Goal: Task Accomplishment & Management: Manage account settings

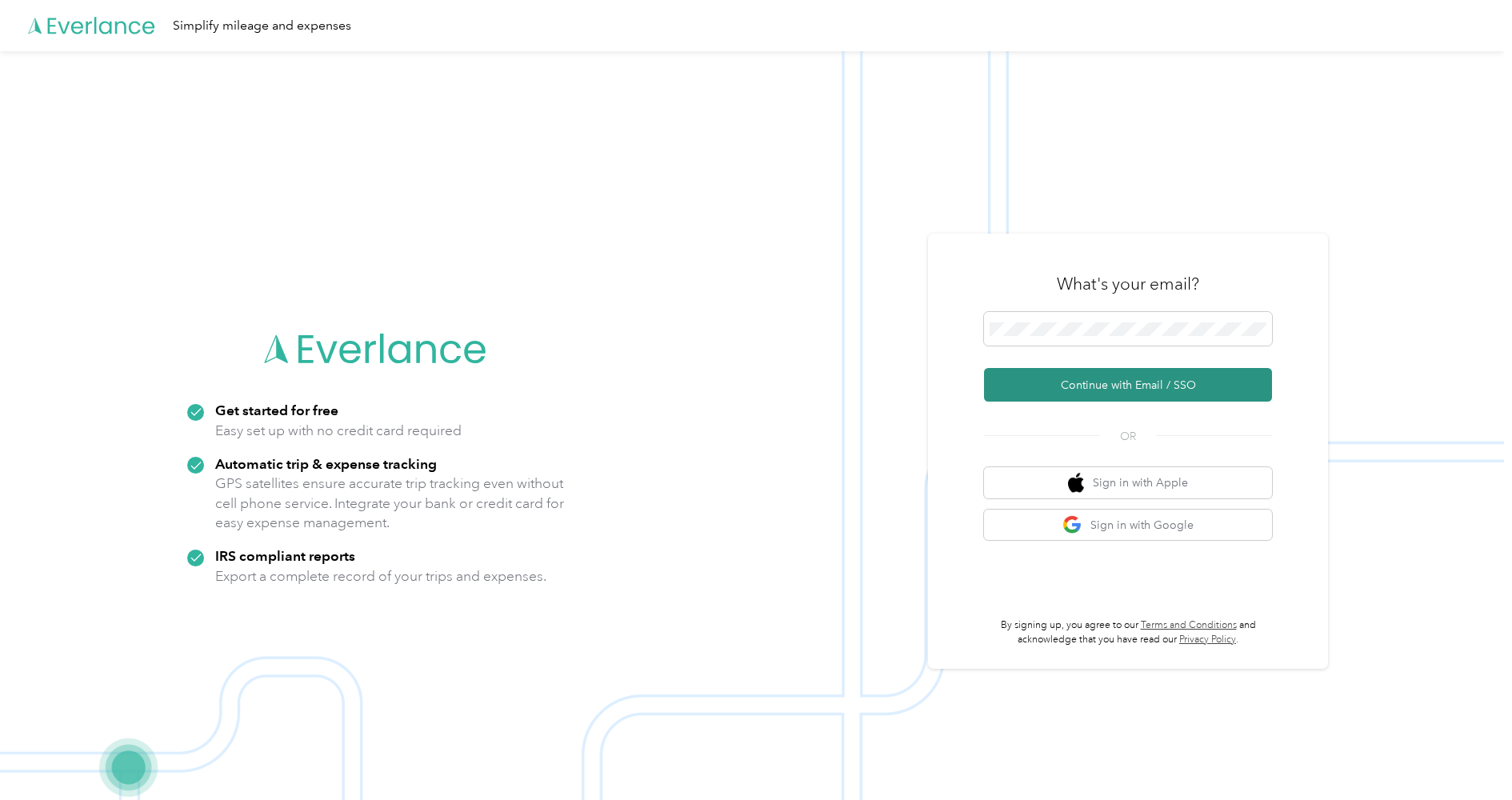
click at [1086, 384] on button "Continue with Email / SSO" at bounding box center [1128, 384] width 288 height 33
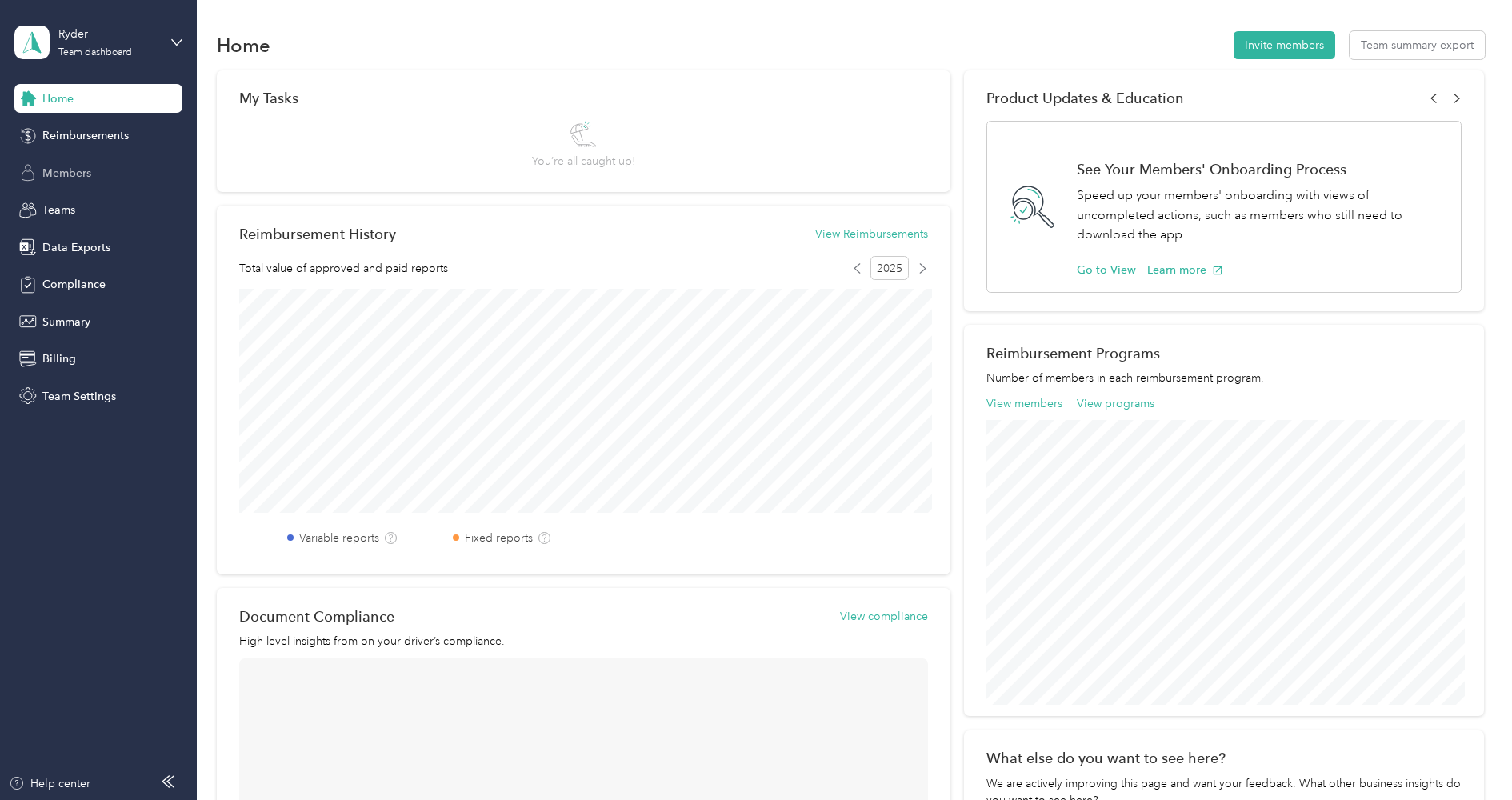
click at [83, 177] on span "Members" at bounding box center [67, 173] width 49 height 17
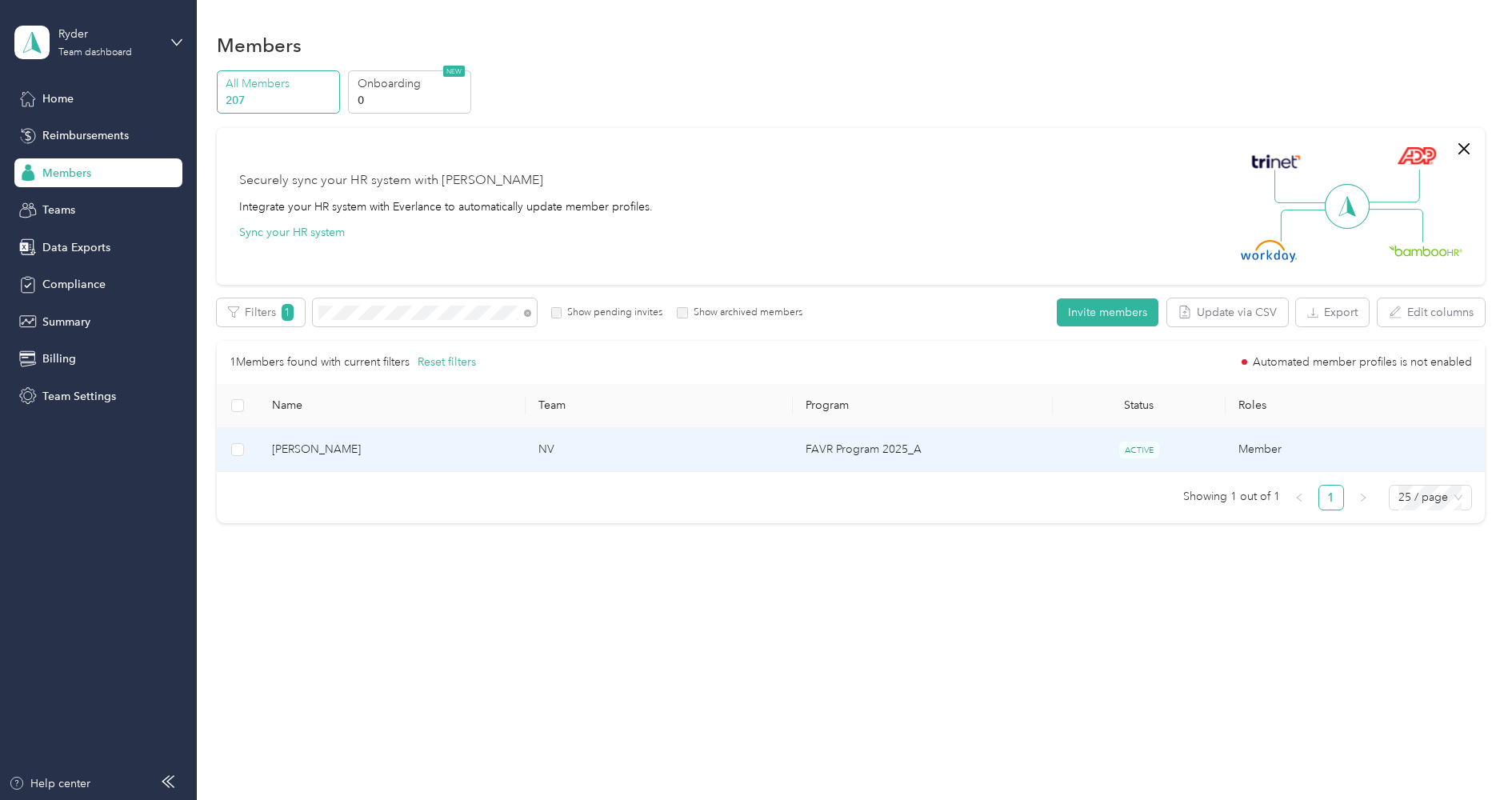
click at [722, 446] on td "NV" at bounding box center [659, 450] width 267 height 44
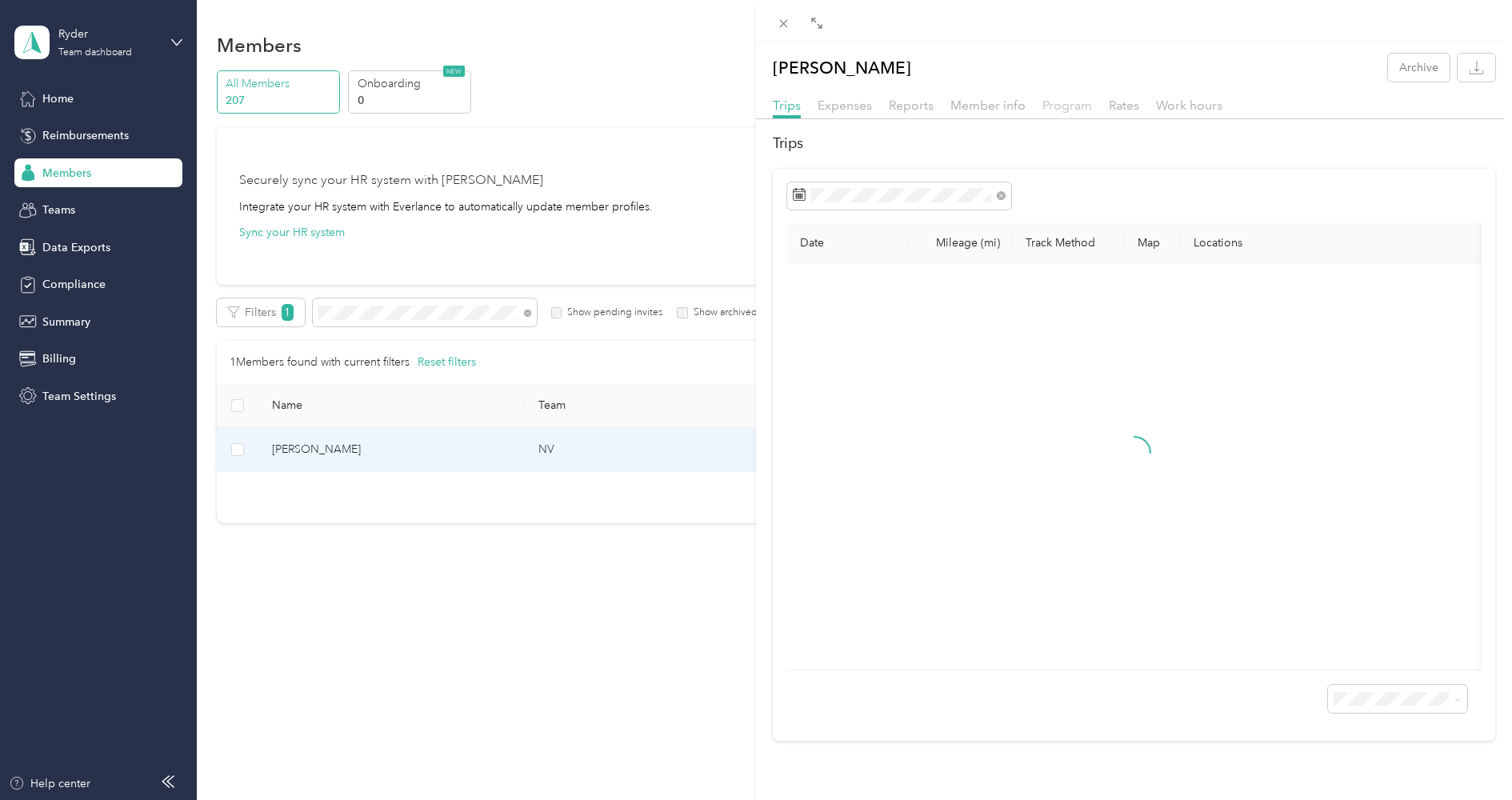
click at [1071, 106] on span "Program" at bounding box center [1067, 105] width 50 height 15
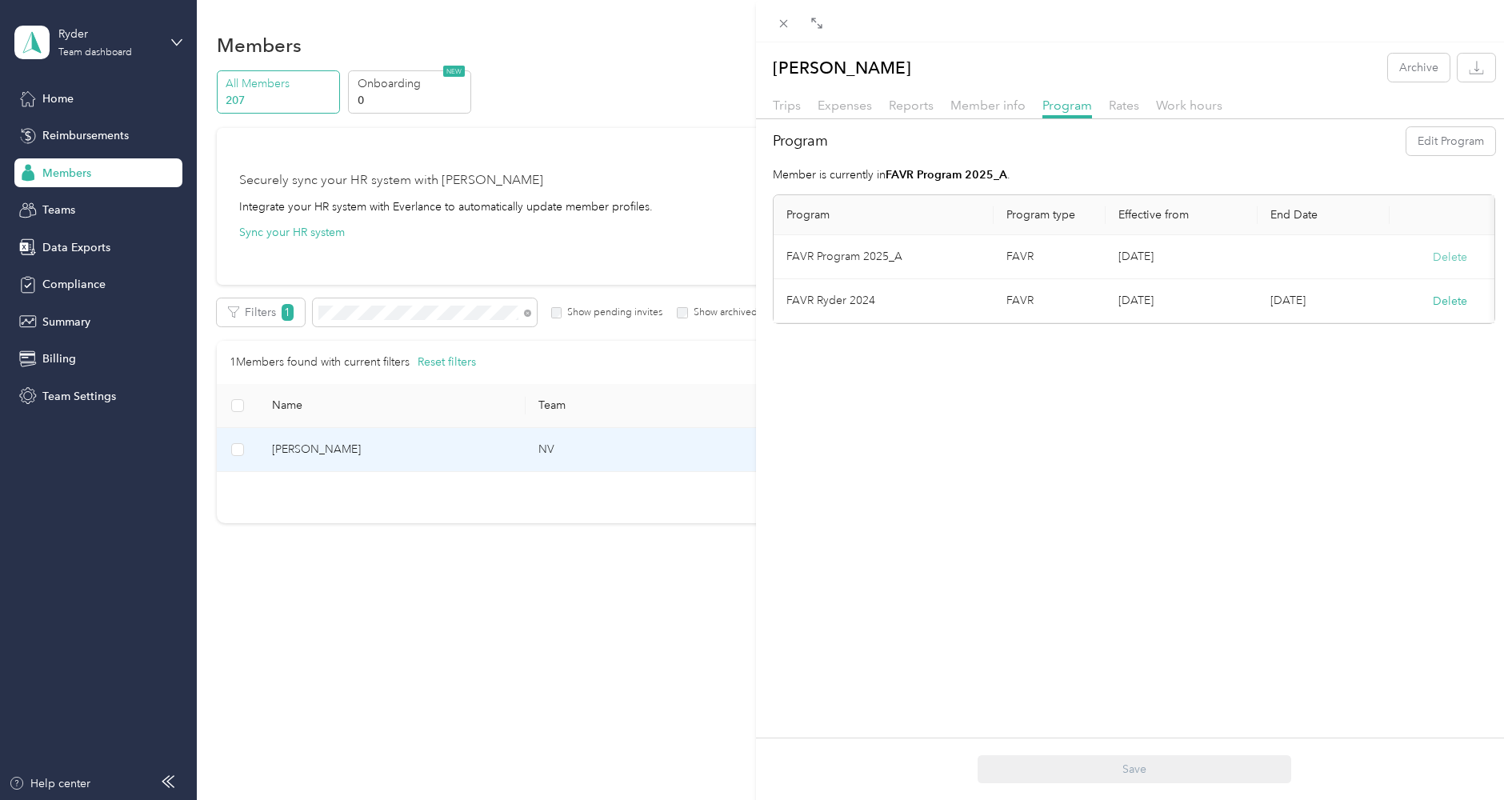
click at [1449, 255] on button "Delete" at bounding box center [1451, 257] width 34 height 17
click at [1371, 264] on button "Yes" at bounding box center [1372, 268] width 32 height 25
click at [1117, 105] on span "Rates" at bounding box center [1124, 105] width 31 height 15
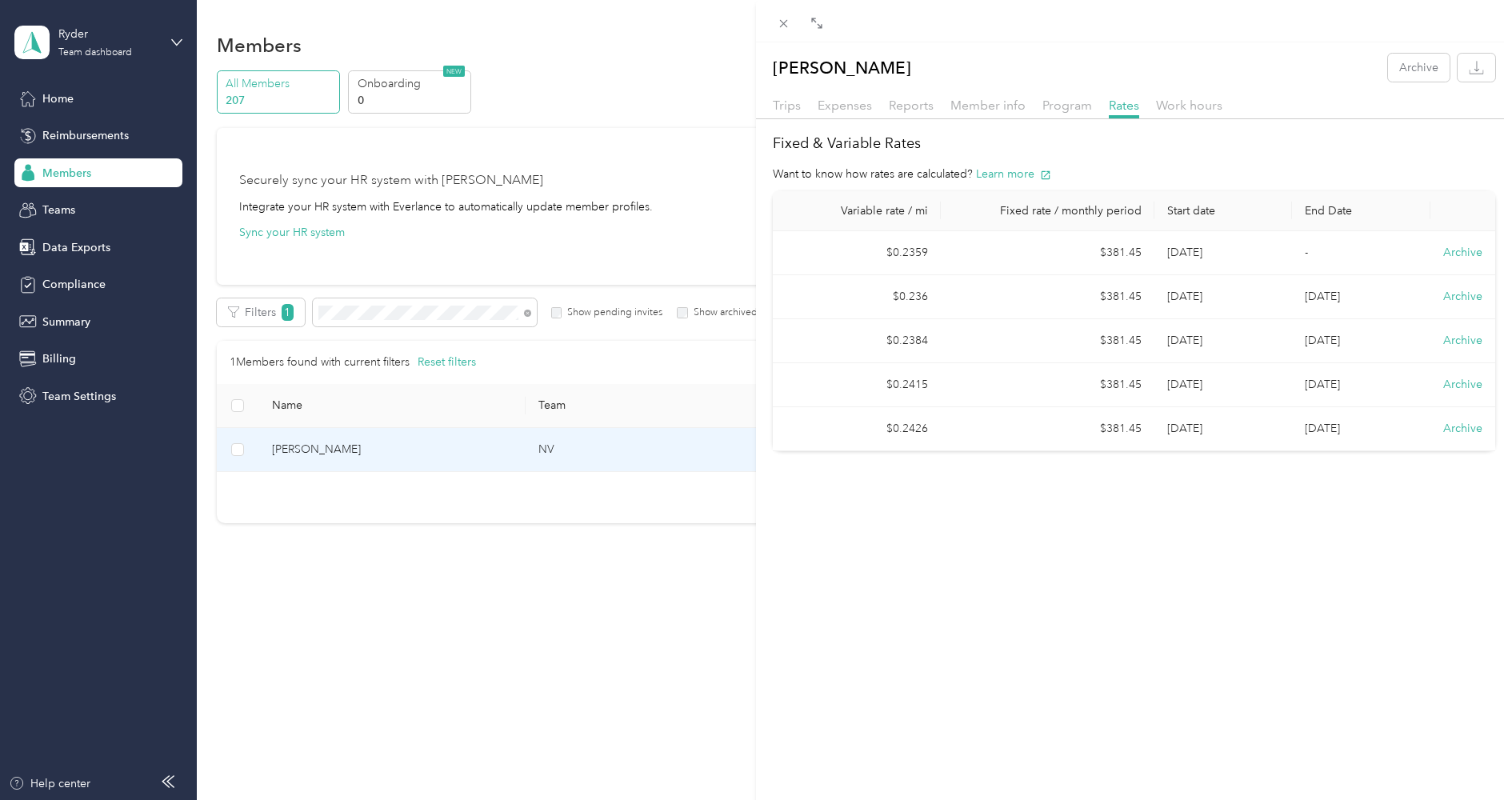
click at [143, 40] on div "[PERSON_NAME] Archive Trips Expenses Reports Member info Program Rates Work hou…" at bounding box center [756, 400] width 1512 height 800
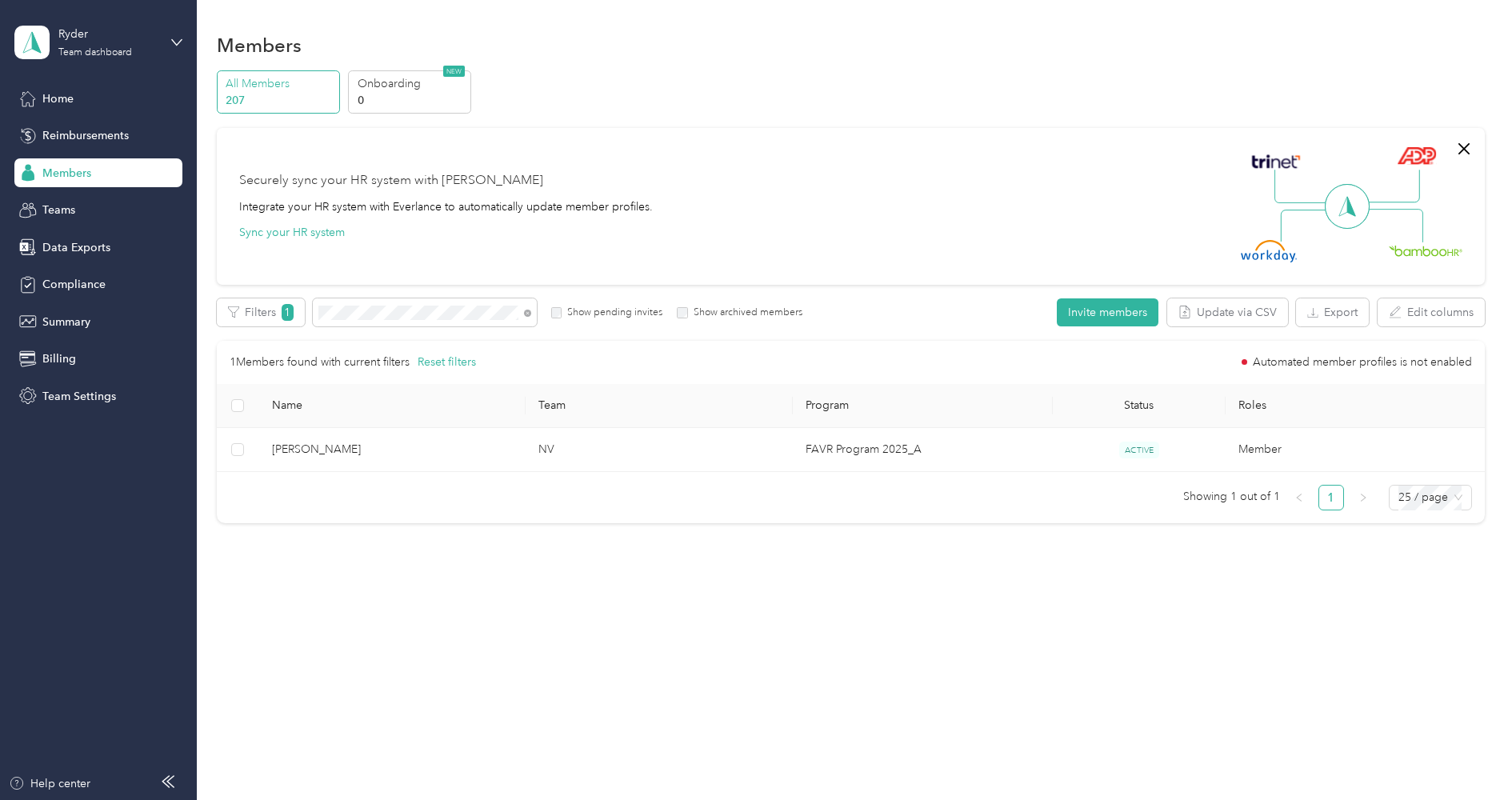
click at [94, 42] on div at bounding box center [756, 400] width 1512 height 800
click at [82, 42] on div "Ryder" at bounding box center [108, 33] width 100 height 17
click at [80, 204] on div "Log out" at bounding box center [60, 204] width 61 height 17
